Goal: Information Seeking & Learning: Learn about a topic

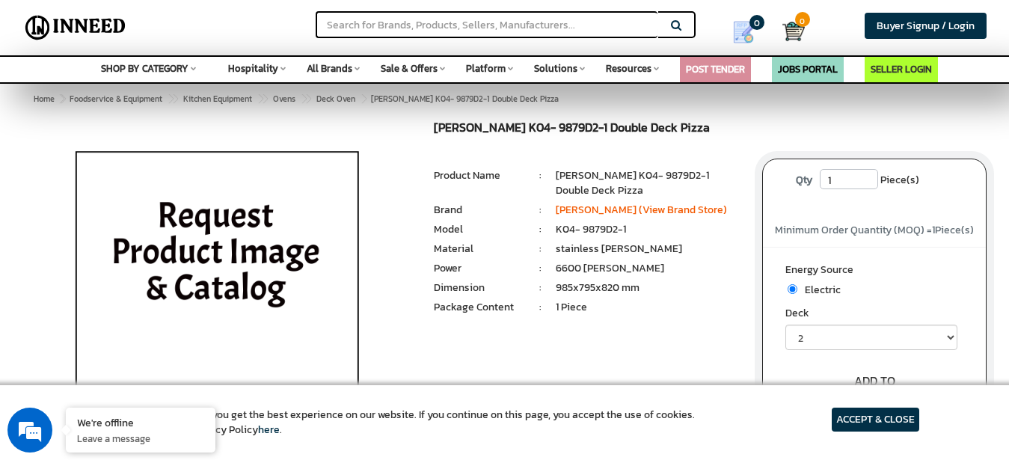
click at [216, 263] on img at bounding box center [217, 308] width 349 height 374
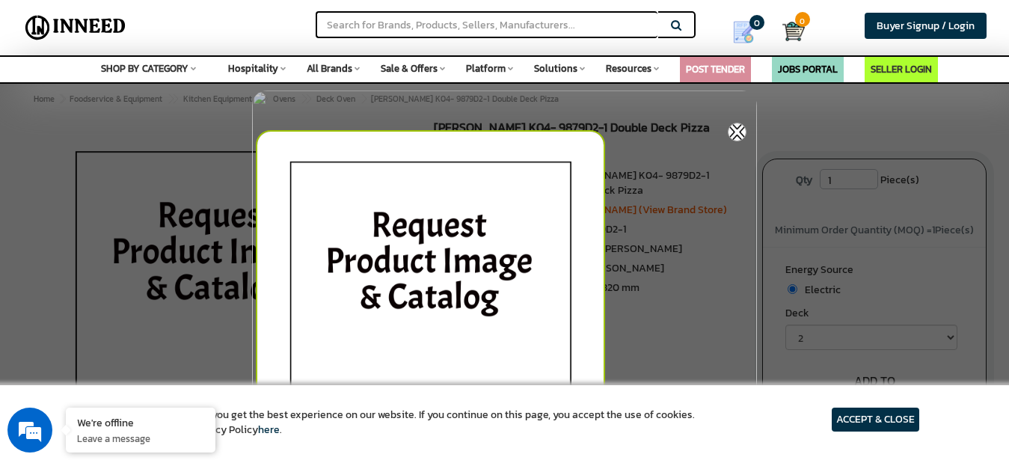
click at [743, 128] on img at bounding box center [737, 132] width 19 height 19
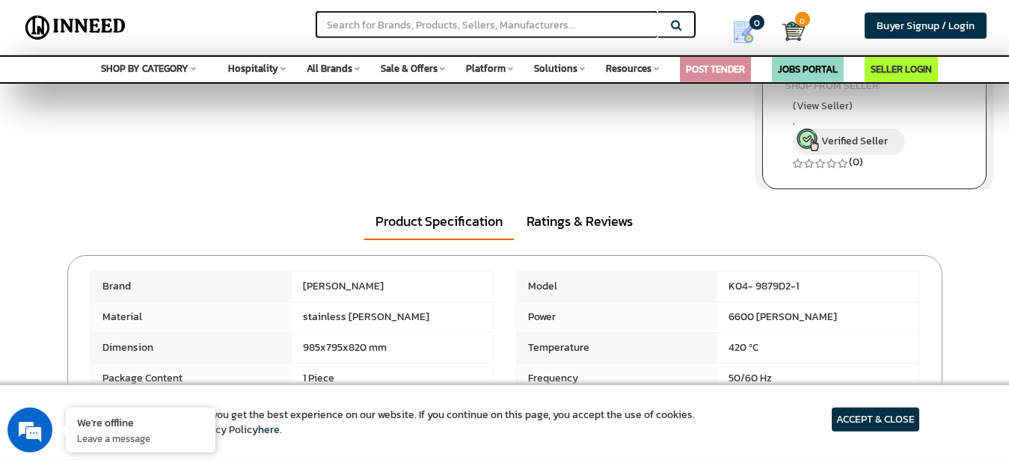
scroll to position [381, 0]
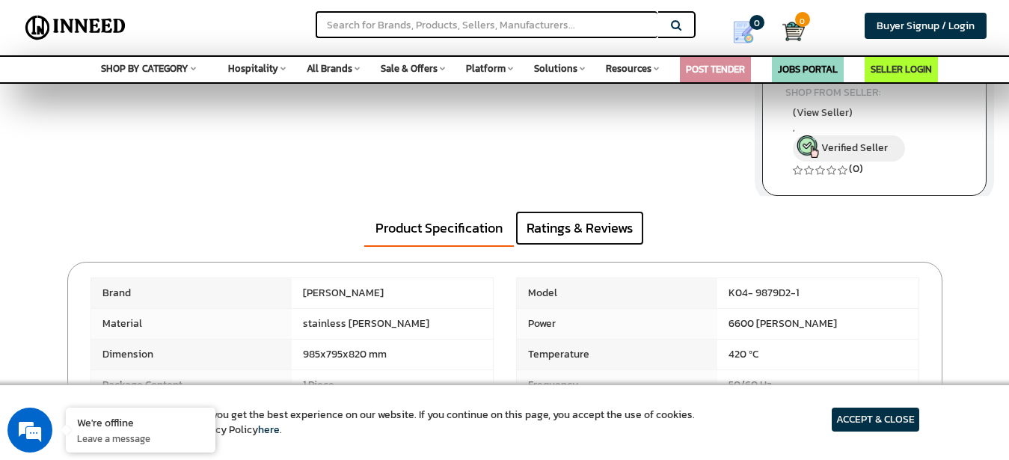
click at [562, 235] on link "Ratings & Reviews" at bounding box center [579, 228] width 129 height 34
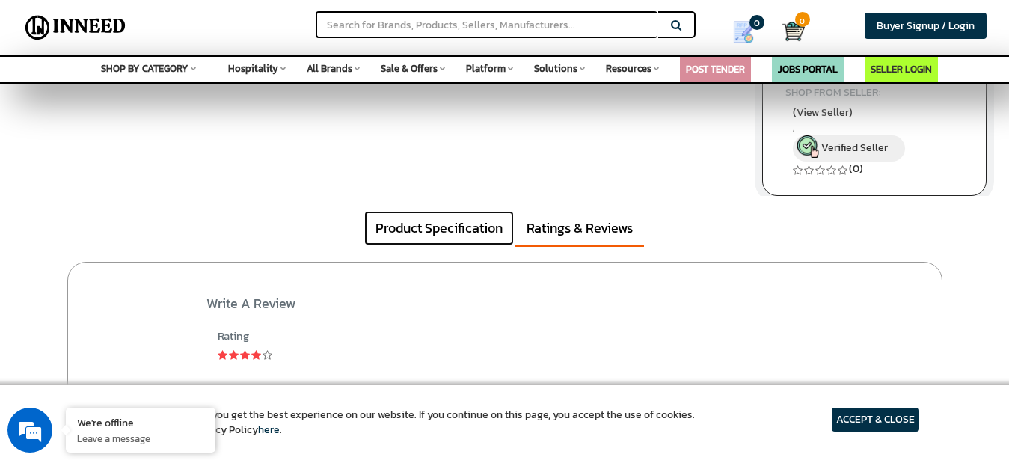
click at [449, 242] on link "Product Specification" at bounding box center [439, 228] width 150 height 34
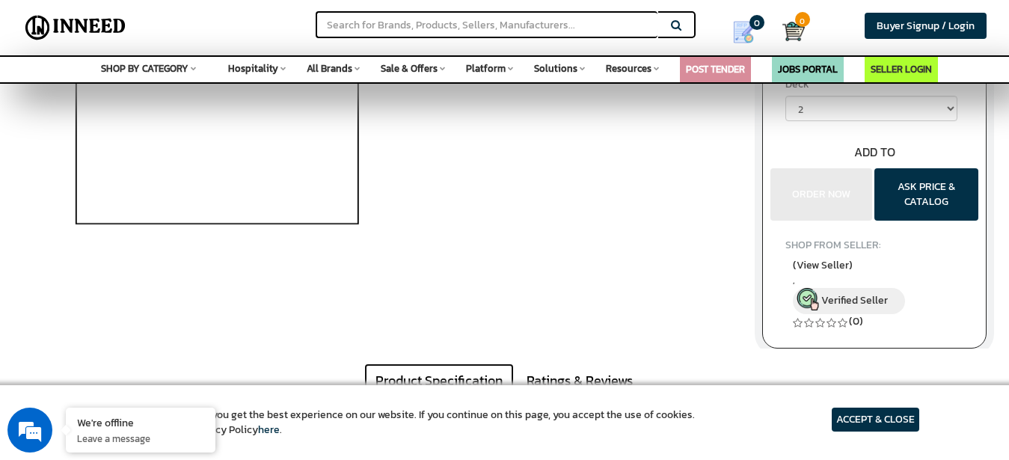
scroll to position [0, 0]
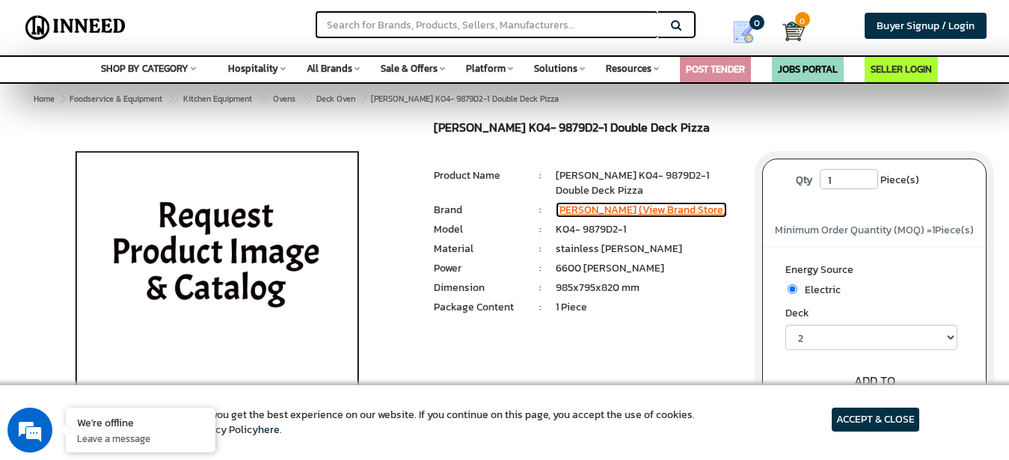
click at [610, 212] on link "[PERSON_NAME] (View Brand Store)" at bounding box center [641, 210] width 171 height 16
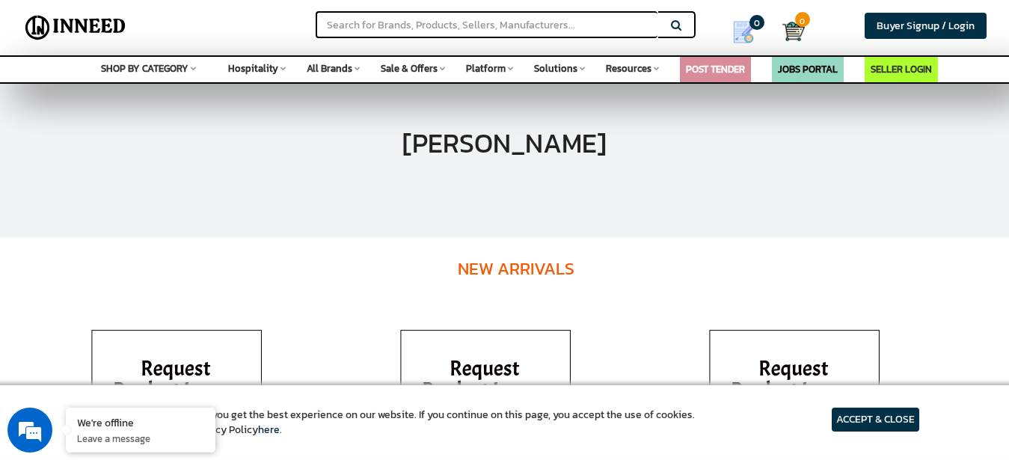
scroll to position [76, 0]
